Goal: Task Accomplishment & Management: Use online tool/utility

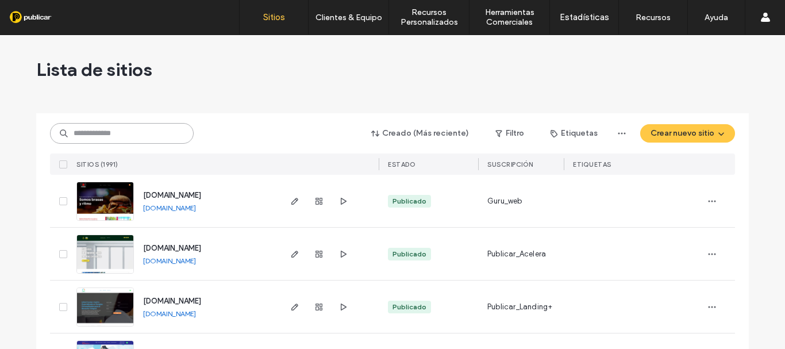
click at [133, 138] on input at bounding box center [122, 133] width 144 height 21
paste input "**********"
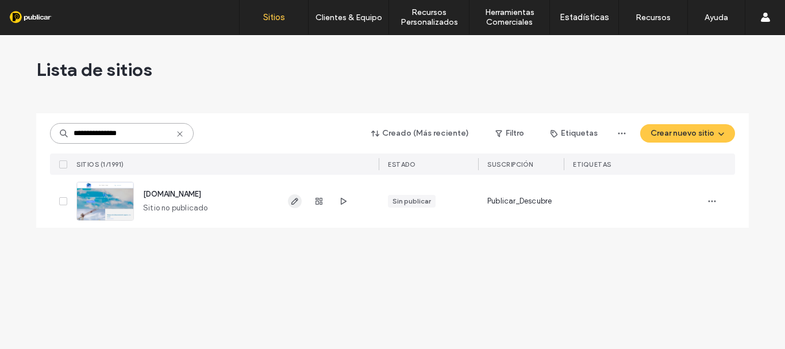
type input "**********"
click at [295, 199] on use "button" at bounding box center [294, 201] width 7 height 7
